Goal: Task Accomplishment & Management: Manage account settings

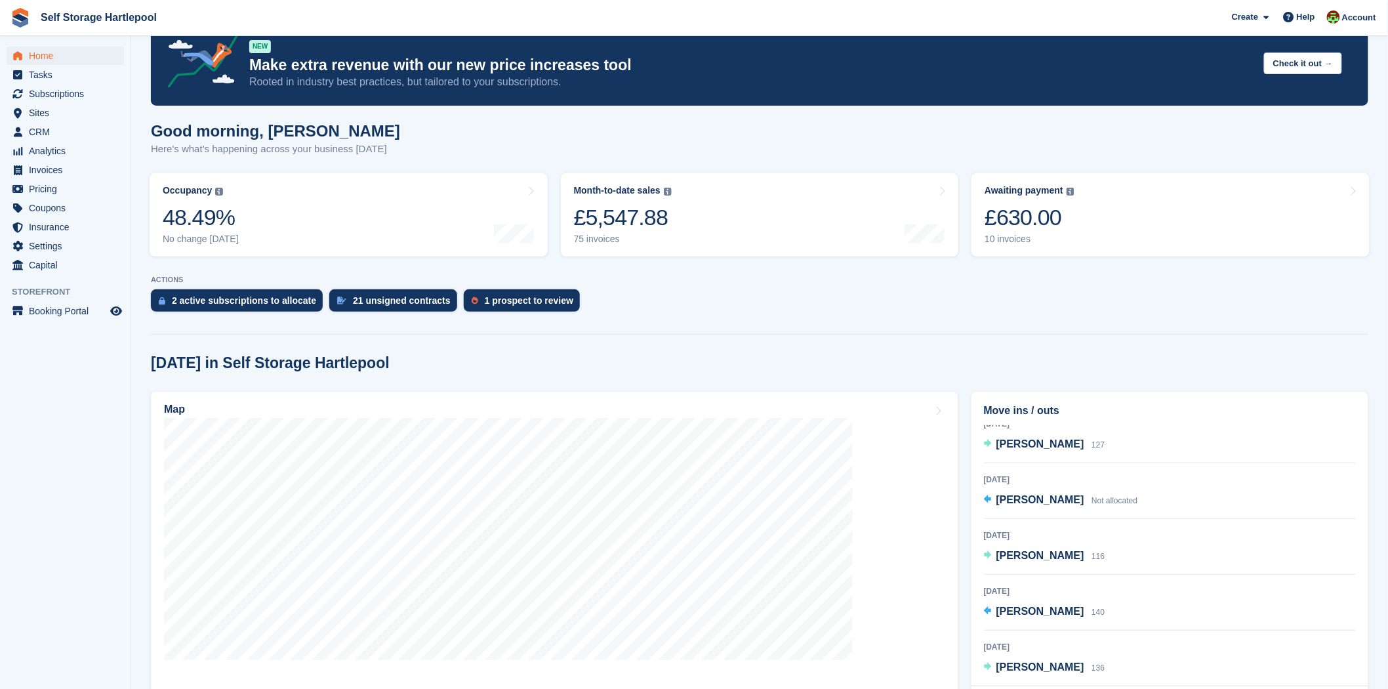
scroll to position [31, 0]
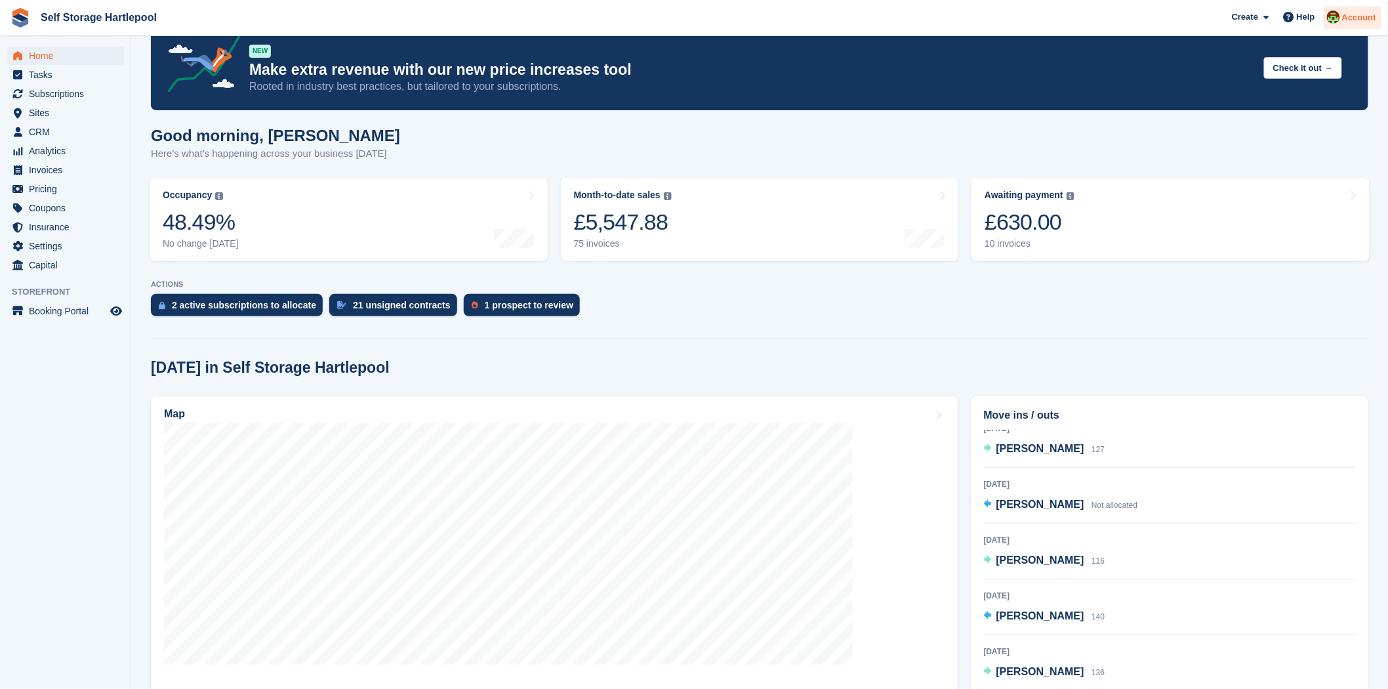
click at [1249, 24] on span "Account" at bounding box center [1359, 17] width 34 height 13
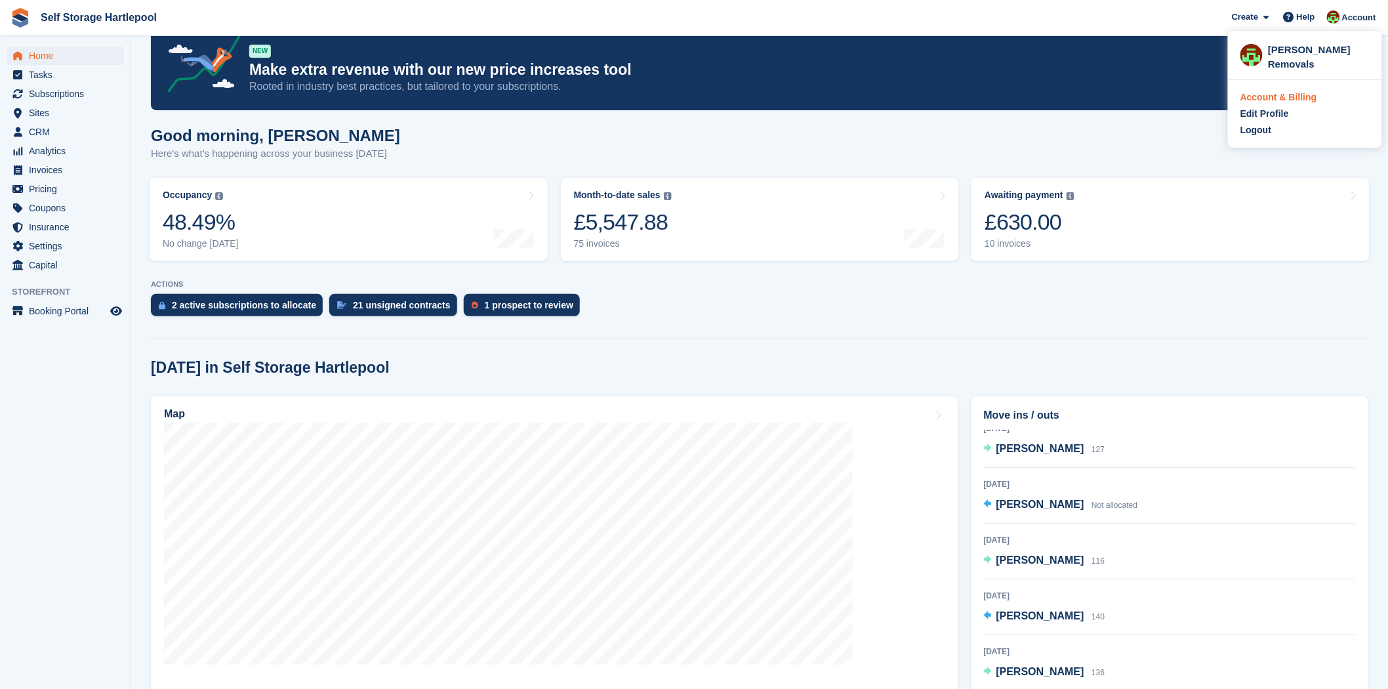
click at [1249, 100] on div "Account & Billing" at bounding box center [1279, 98] width 77 height 14
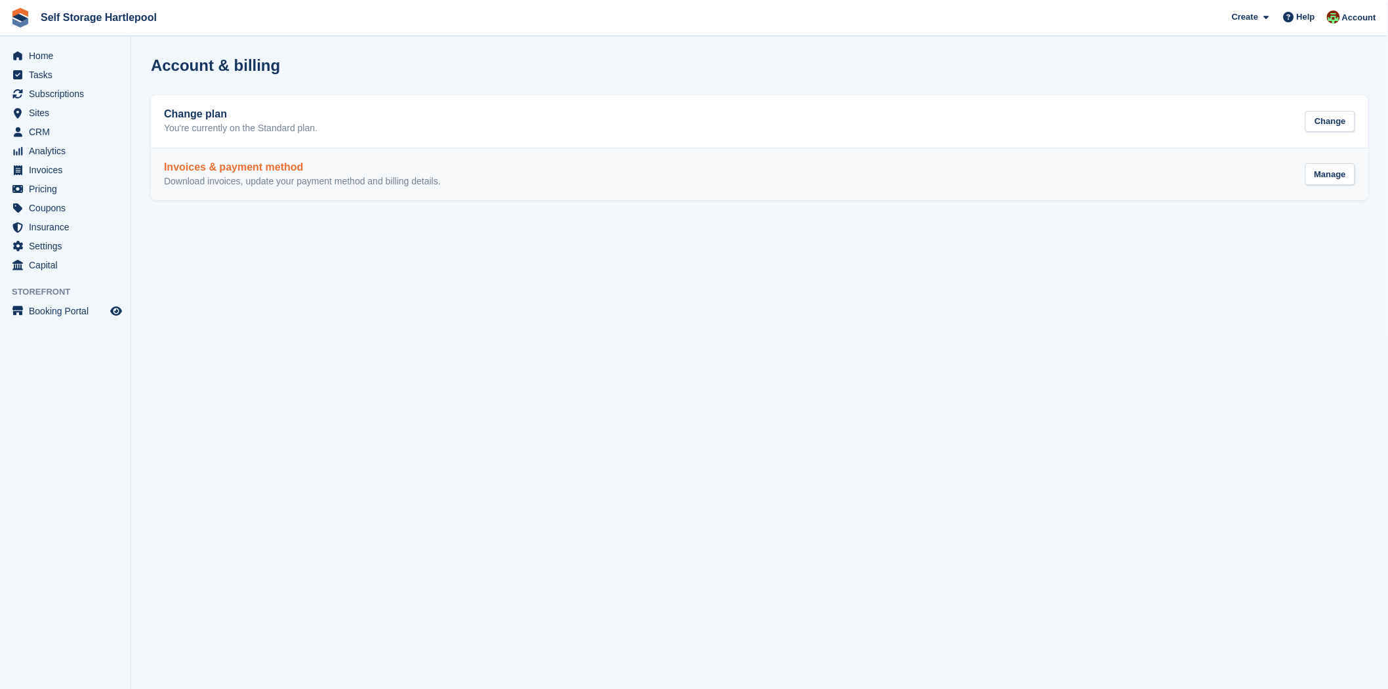
click at [327, 176] on p "Download invoices, update your payment method and billing details." at bounding box center [302, 182] width 277 height 12
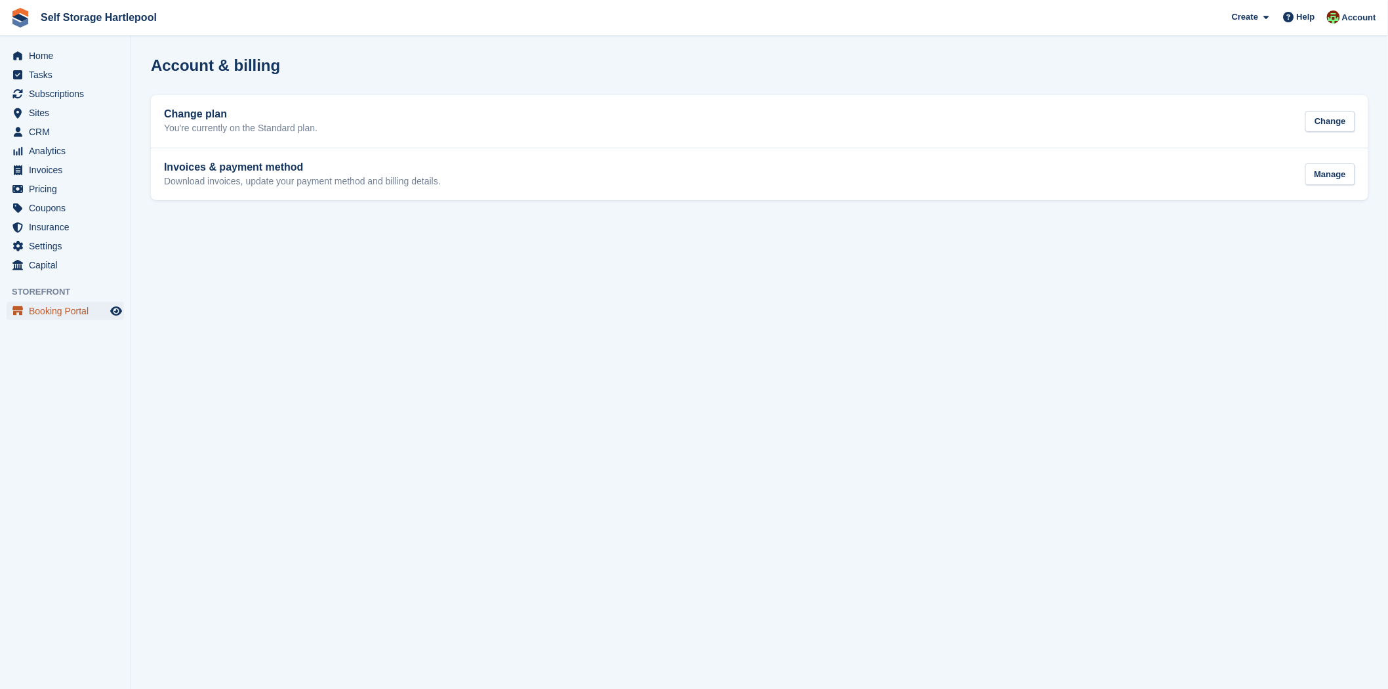
click at [68, 310] on span "Booking Portal" at bounding box center [68, 311] width 79 height 18
